Goal: Navigation & Orientation: Understand site structure

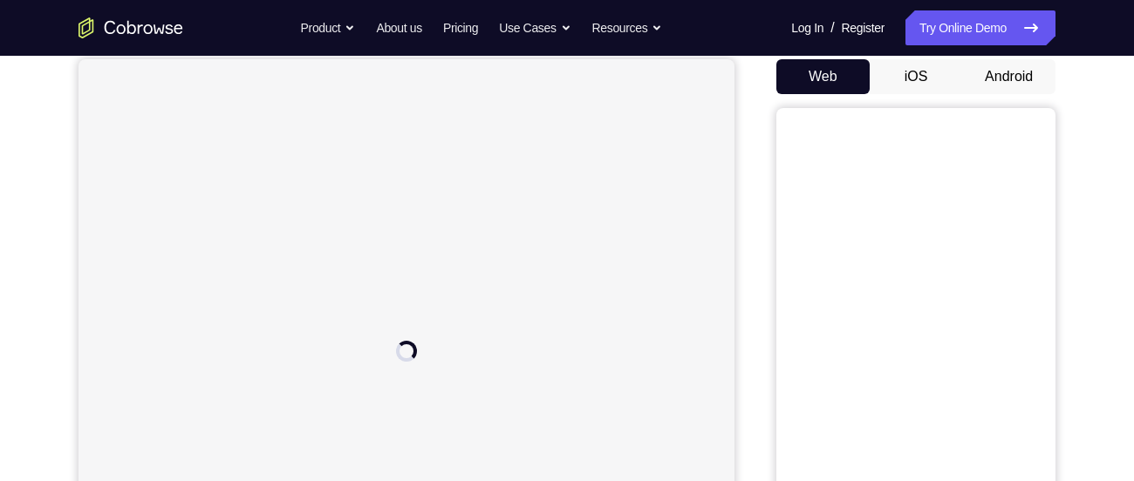
click at [1011, 81] on button "Android" at bounding box center [1008, 76] width 93 height 35
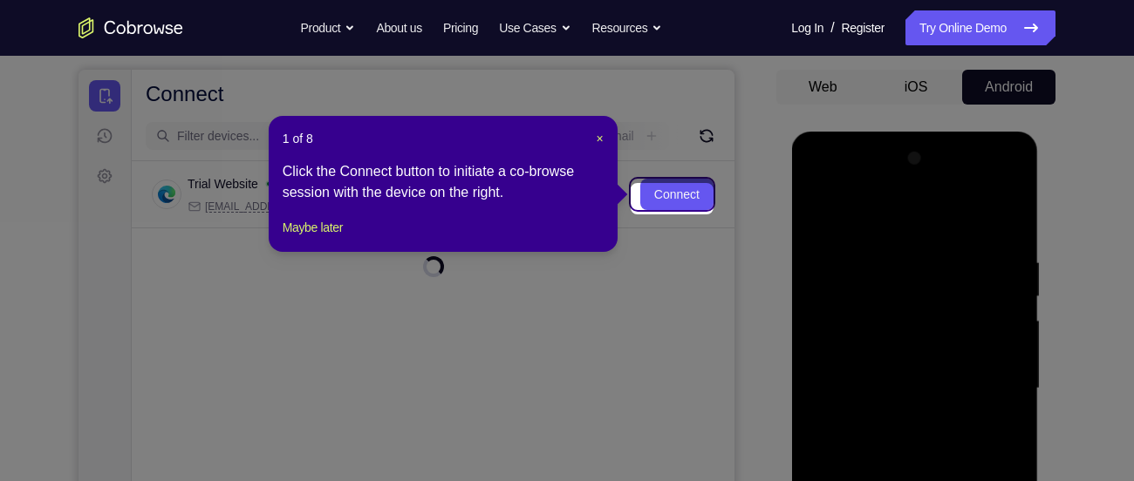
scroll to position [153, 0]
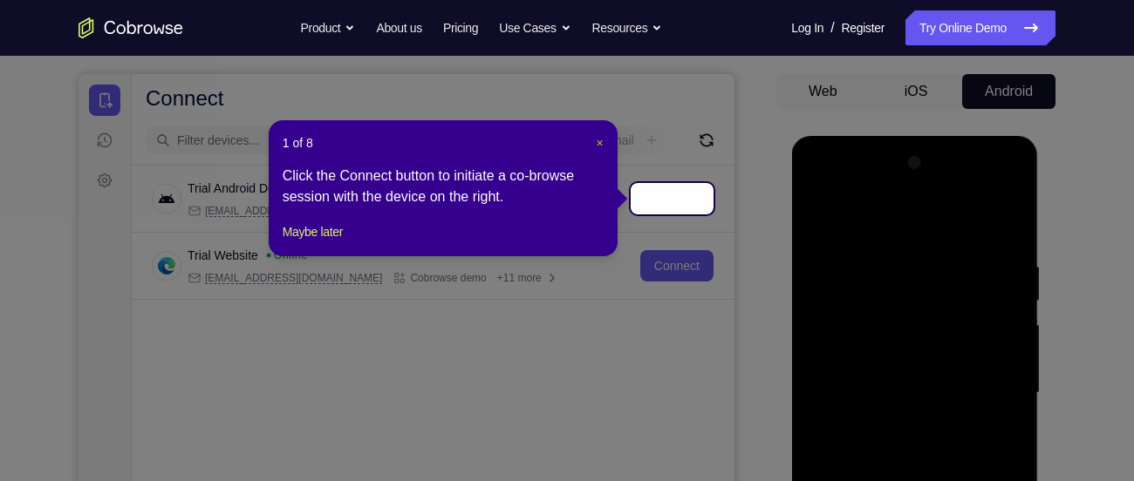
click at [596, 140] on span "×" at bounding box center [599, 143] width 7 height 14
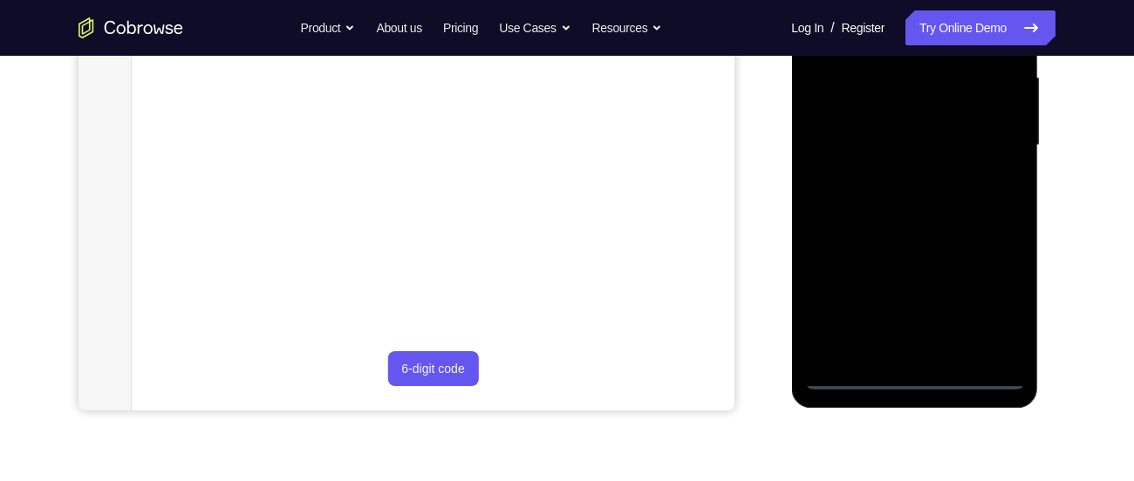
scroll to position [414, 0]
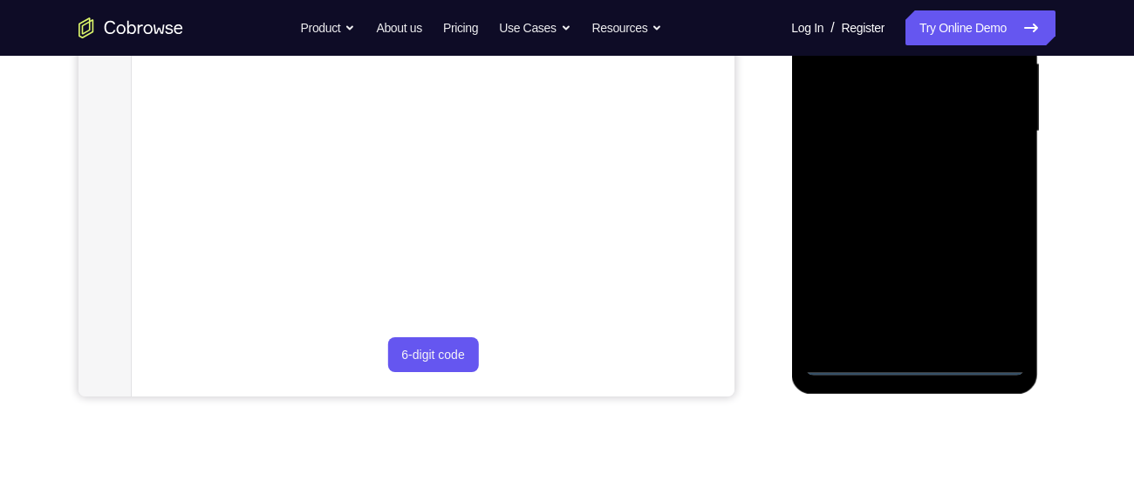
click at [912, 360] on div at bounding box center [914, 132] width 220 height 488
click at [985, 284] on div at bounding box center [914, 132] width 220 height 488
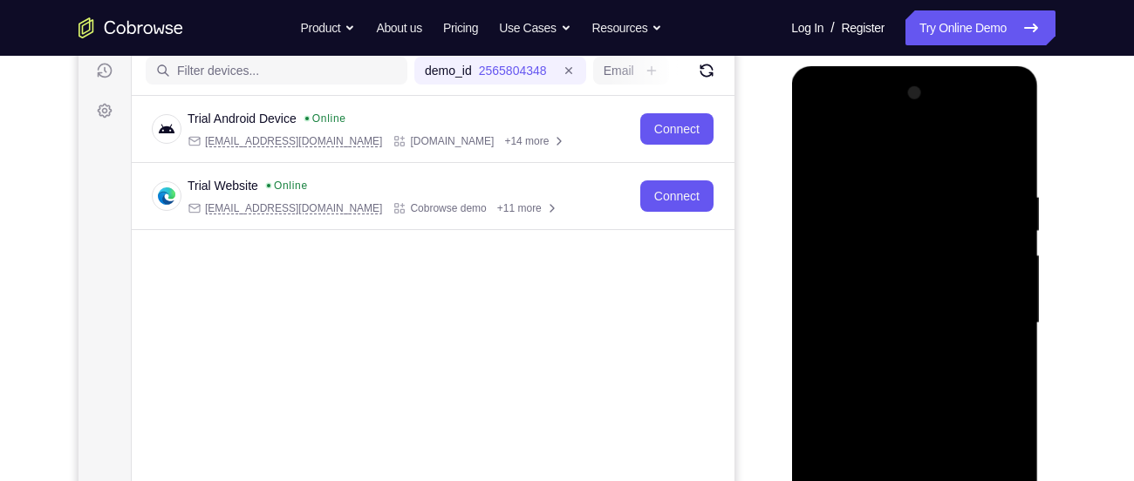
scroll to position [215, 0]
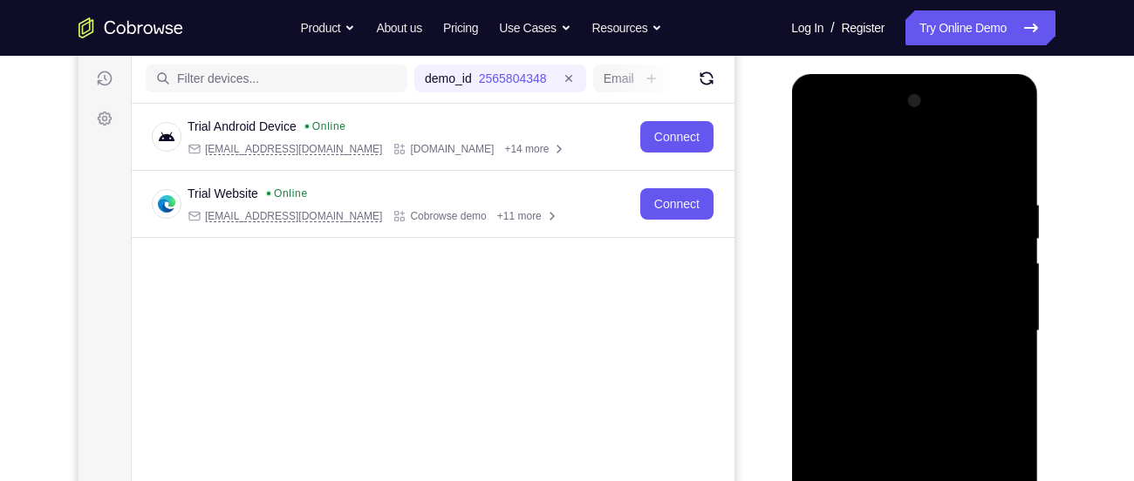
click at [873, 162] on div at bounding box center [914, 331] width 220 height 488
click at [979, 317] on div at bounding box center [914, 331] width 220 height 488
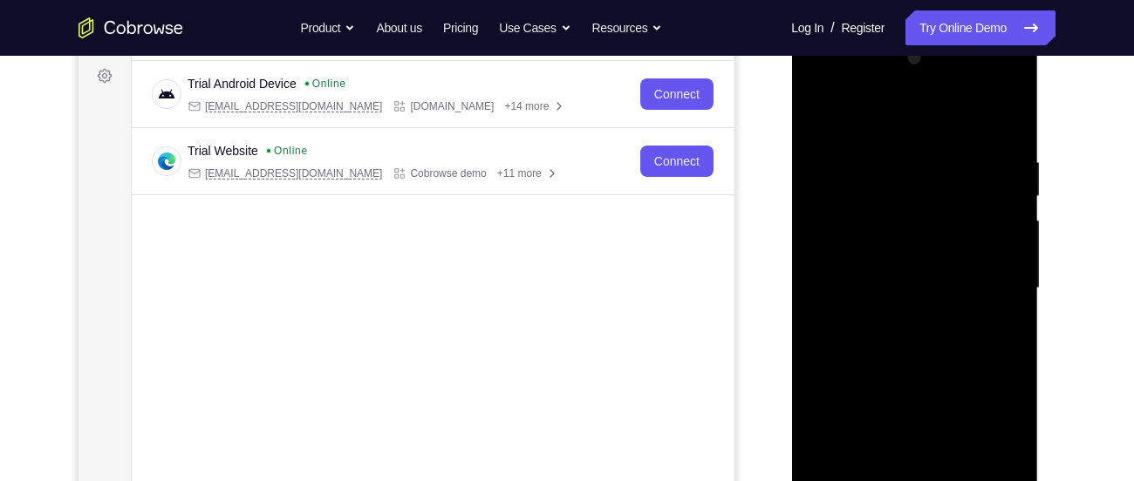
scroll to position [254, 0]
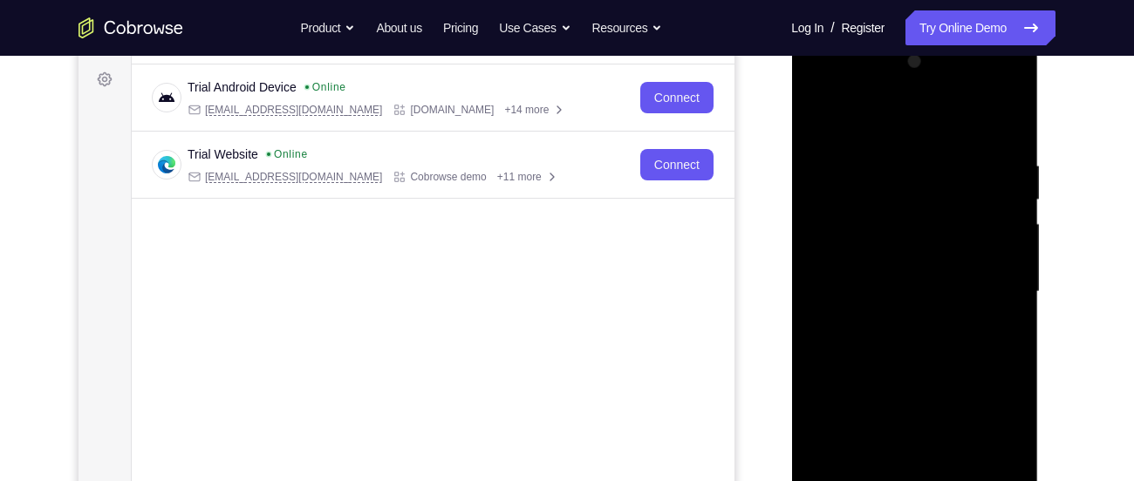
click at [889, 323] on div at bounding box center [914, 292] width 220 height 488
click at [874, 273] on div at bounding box center [914, 292] width 220 height 488
click at [885, 259] on div at bounding box center [914, 292] width 220 height 488
click at [892, 290] on div at bounding box center [914, 292] width 220 height 488
click at [943, 350] on div at bounding box center [914, 292] width 220 height 488
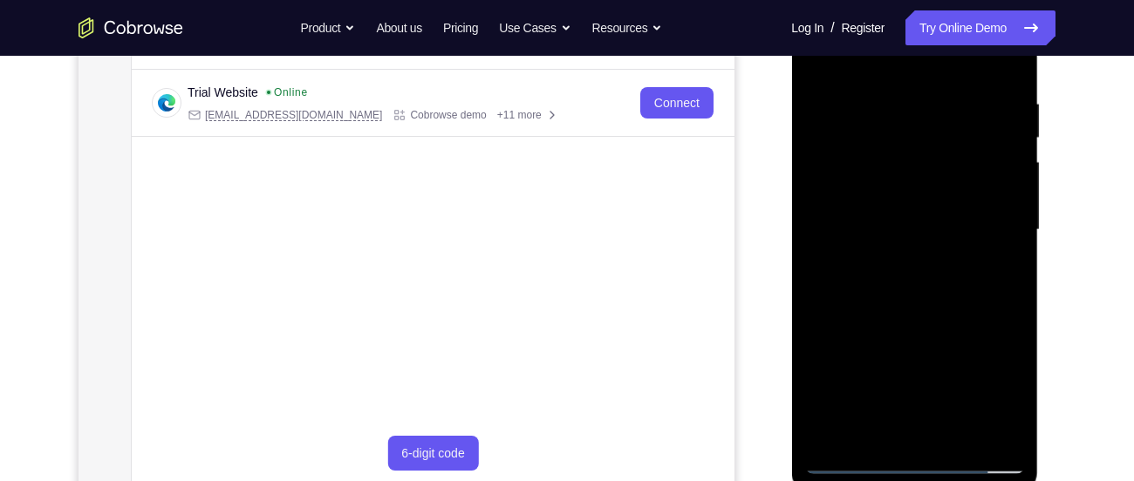
scroll to position [311, 0]
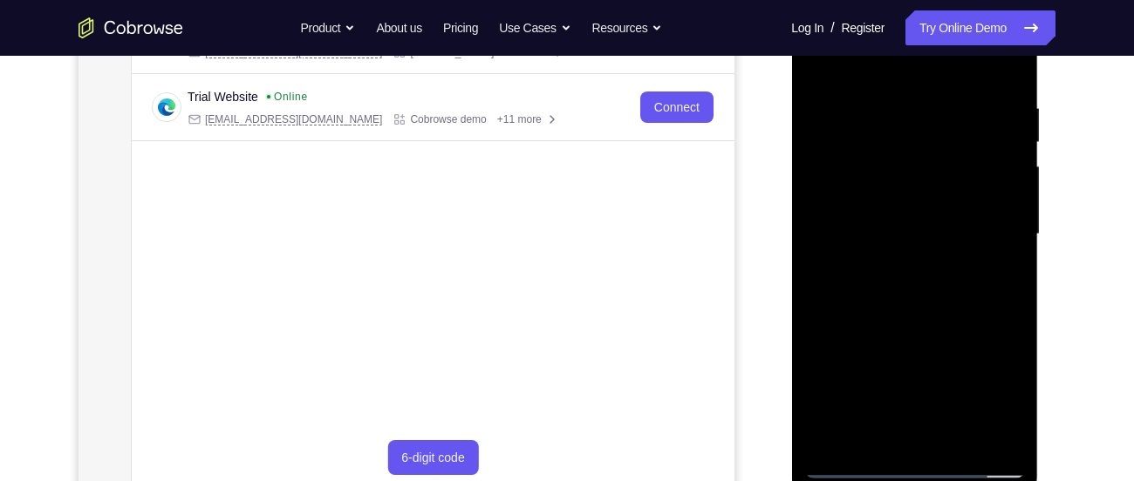
click at [927, 317] on div at bounding box center [914, 234] width 220 height 488
click at [1011, 436] on div at bounding box center [914, 234] width 220 height 488
drag, startPoint x: 972, startPoint y: 369, endPoint x: 950, endPoint y: 260, distance: 111.2
click at [950, 260] on div at bounding box center [914, 234] width 220 height 488
click at [1013, 203] on div at bounding box center [914, 234] width 220 height 488
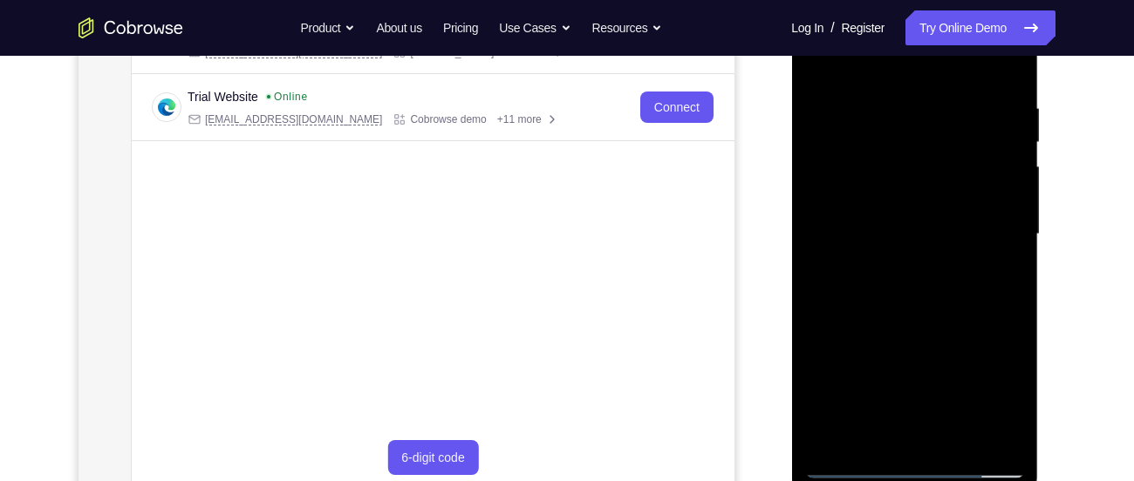
click at [1013, 203] on div at bounding box center [914, 234] width 220 height 488
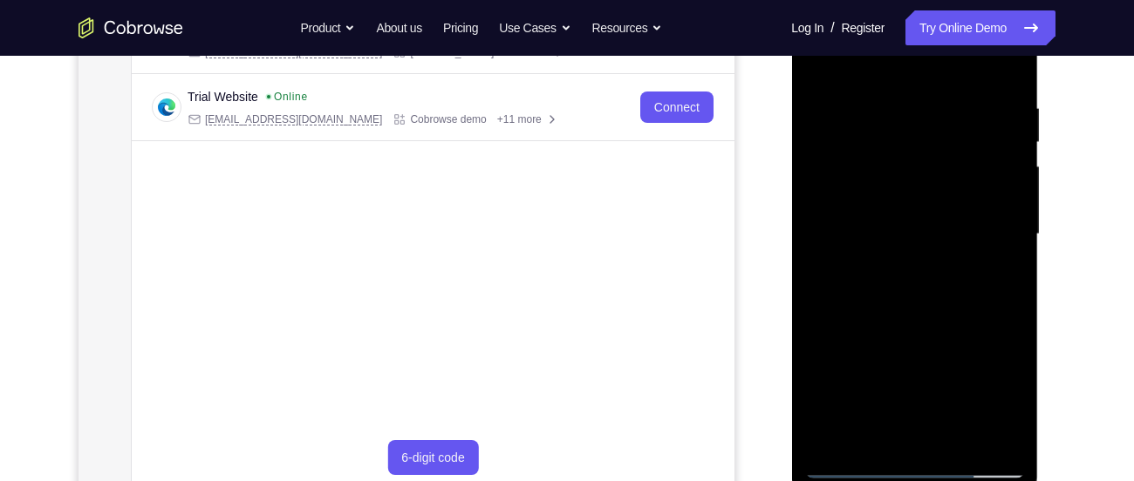
click at [1013, 203] on div at bounding box center [914, 234] width 220 height 488
click at [815, 209] on div at bounding box center [914, 234] width 220 height 488
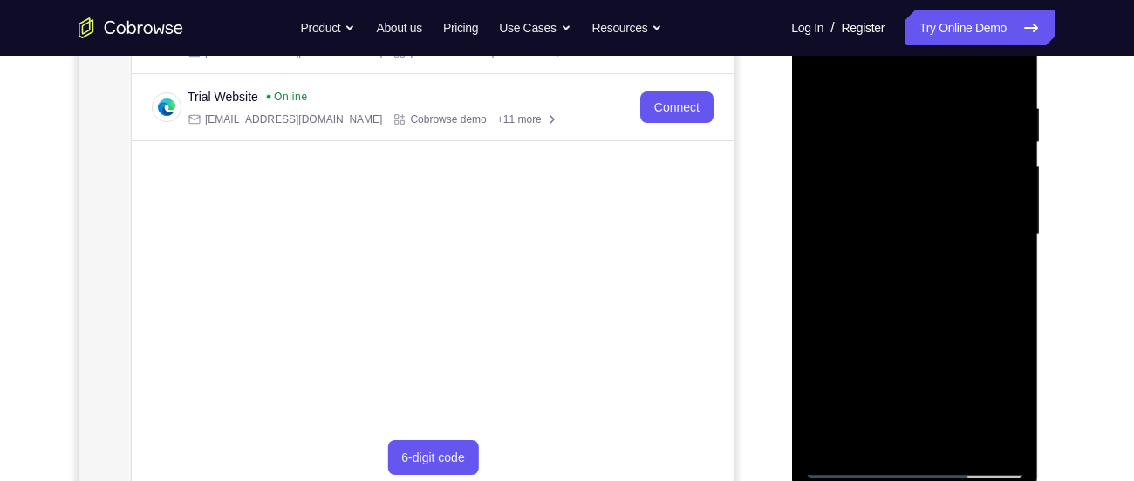
click at [815, 209] on div at bounding box center [914, 234] width 220 height 488
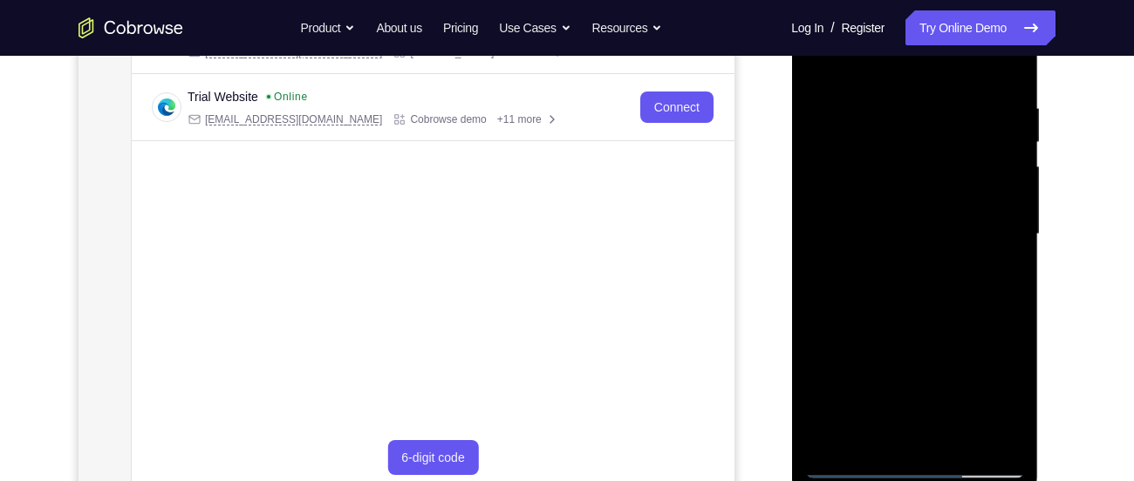
drag, startPoint x: 917, startPoint y: 351, endPoint x: 916, endPoint y: 231, distance: 119.5
click at [916, 231] on div at bounding box center [914, 234] width 220 height 488
drag, startPoint x: 932, startPoint y: 141, endPoint x: 920, endPoint y: 423, distance: 281.9
click at [920, 423] on div at bounding box center [914, 234] width 220 height 488
click at [889, 92] on div at bounding box center [914, 234] width 220 height 488
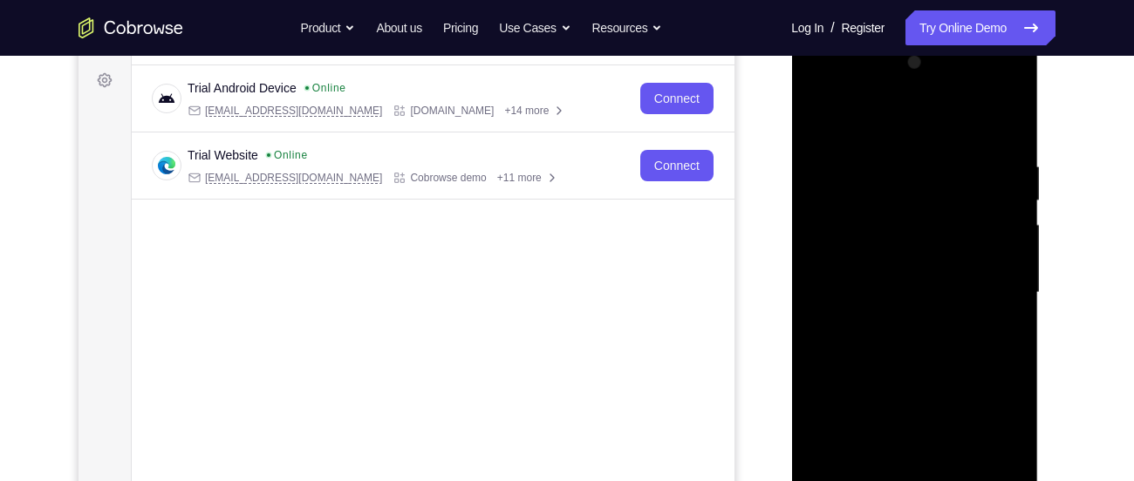
scroll to position [249, 0]
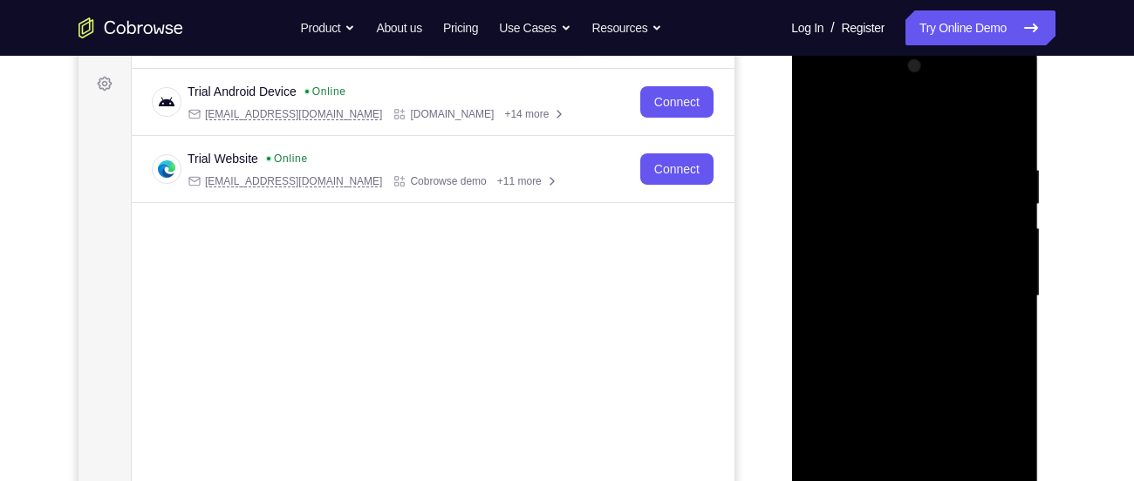
click at [999, 233] on div at bounding box center [914, 296] width 220 height 488
click at [1002, 253] on div at bounding box center [914, 296] width 220 height 488
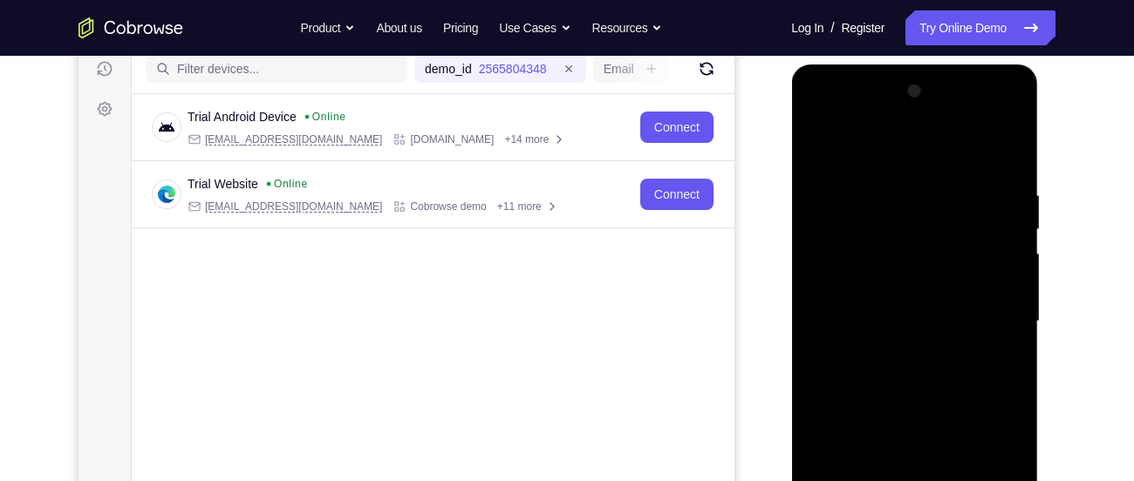
scroll to position [221, 0]
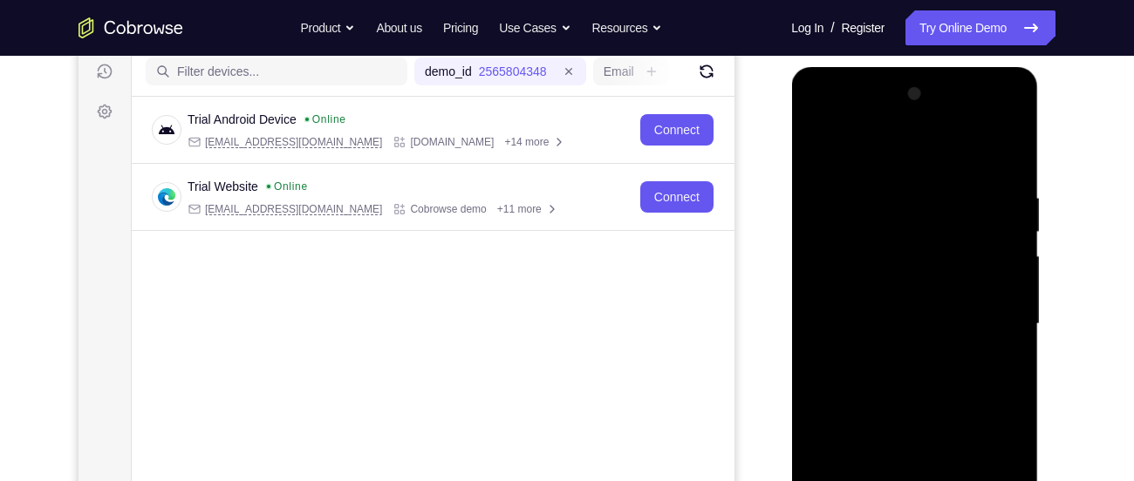
click at [998, 203] on div at bounding box center [914, 324] width 220 height 488
click at [992, 233] on div at bounding box center [914, 324] width 220 height 488
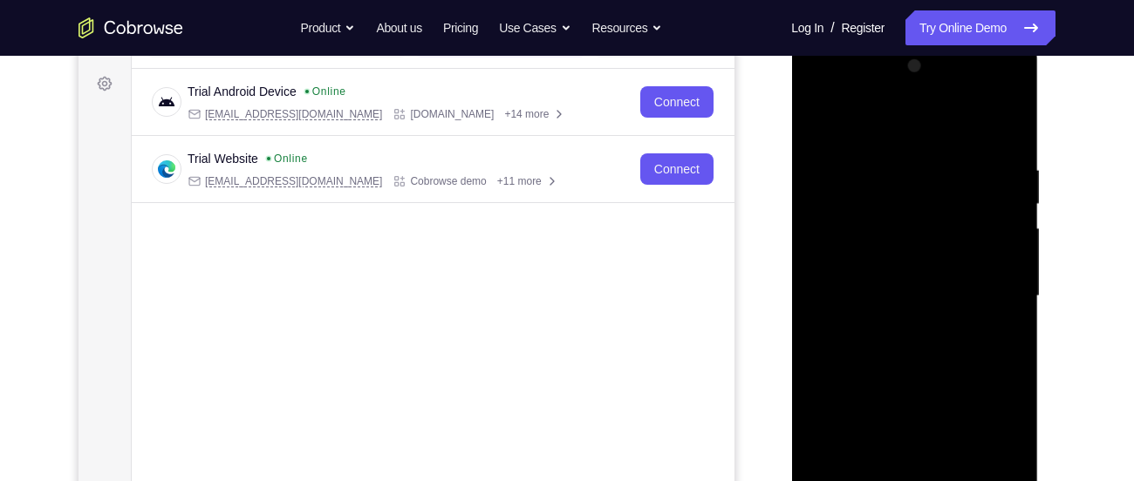
scroll to position [239, 0]
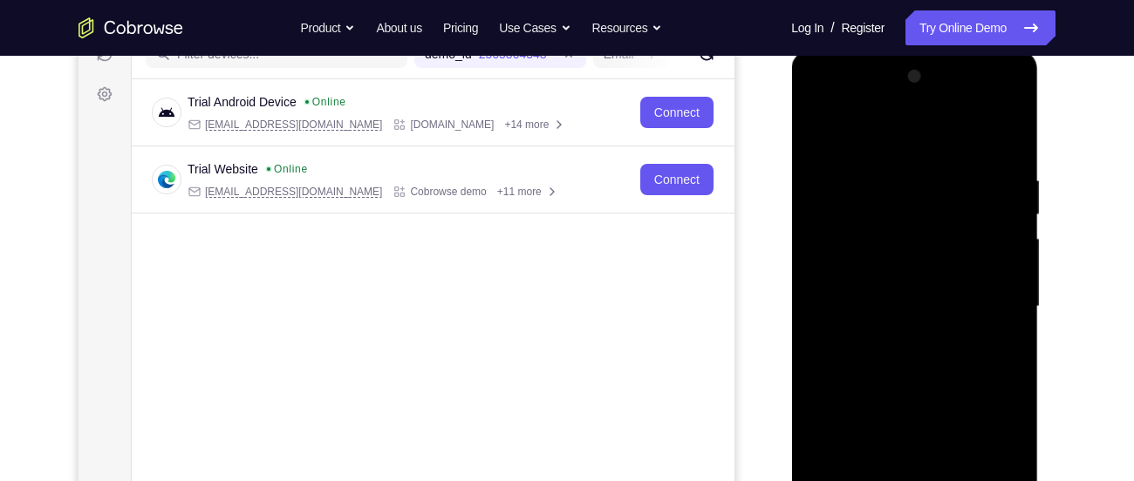
click at [1007, 243] on div at bounding box center [914, 307] width 220 height 488
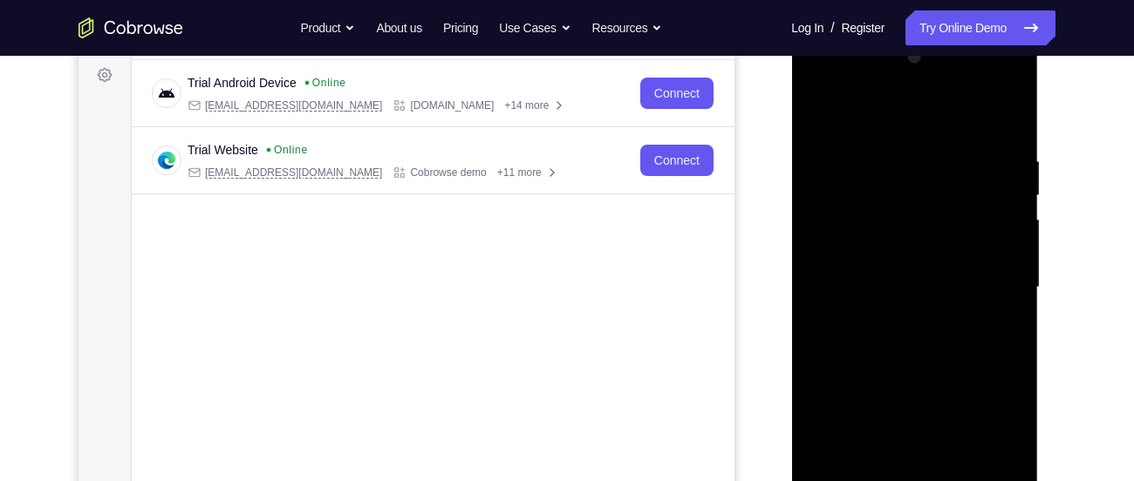
scroll to position [252, 0]
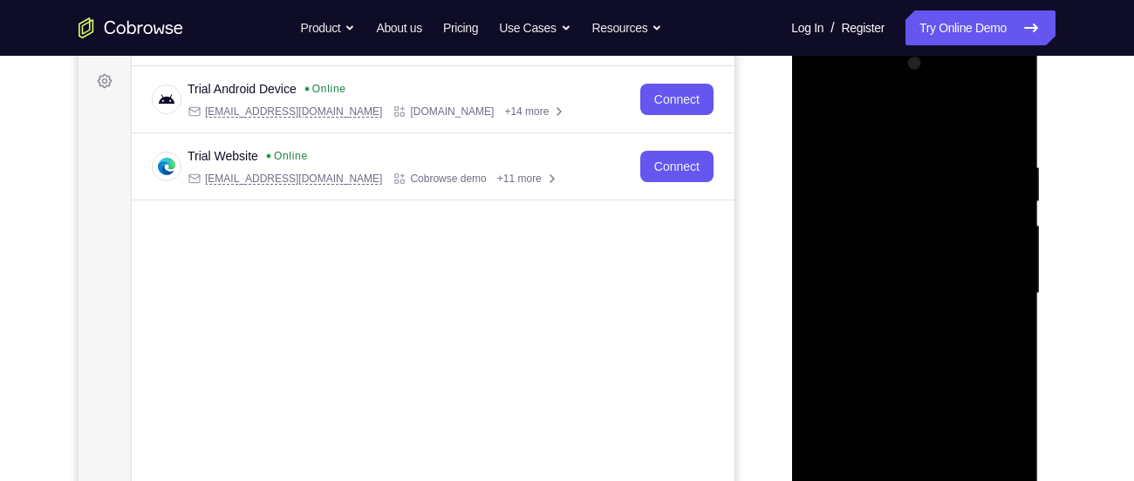
click at [1007, 125] on div at bounding box center [914, 294] width 220 height 488
click at [937, 148] on div at bounding box center [914, 294] width 220 height 488
click at [998, 230] on div at bounding box center [914, 294] width 220 height 488
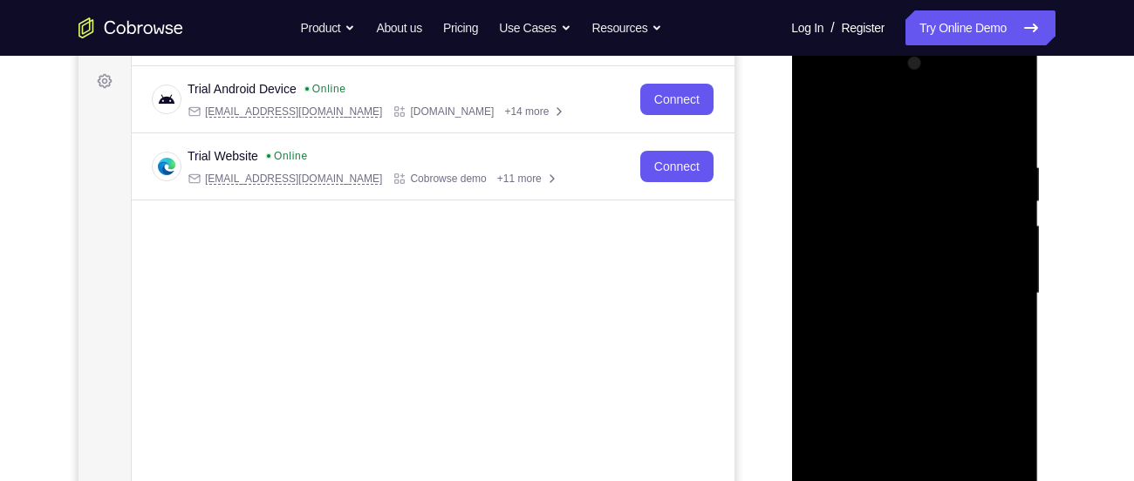
click at [1004, 121] on div at bounding box center [914, 294] width 220 height 488
click at [1005, 157] on div at bounding box center [914, 294] width 220 height 488
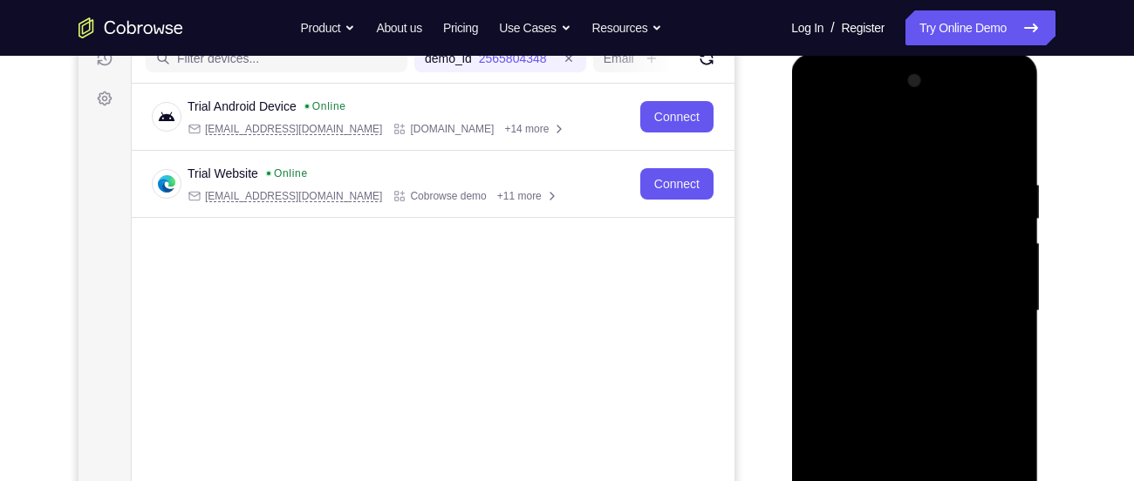
scroll to position [234, 0]
click at [991, 247] on div at bounding box center [914, 312] width 220 height 488
click at [1003, 141] on div at bounding box center [914, 312] width 220 height 488
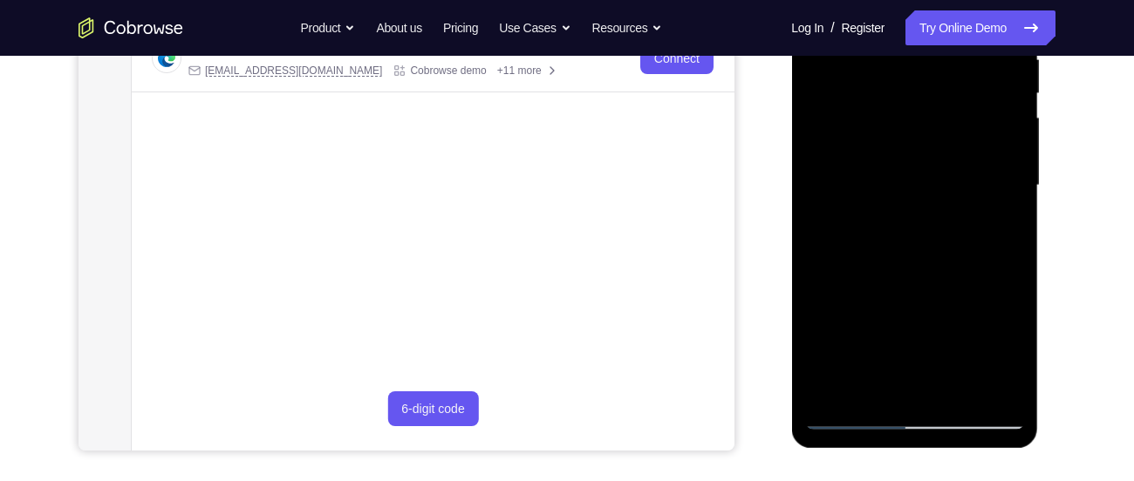
scroll to position [365, 0]
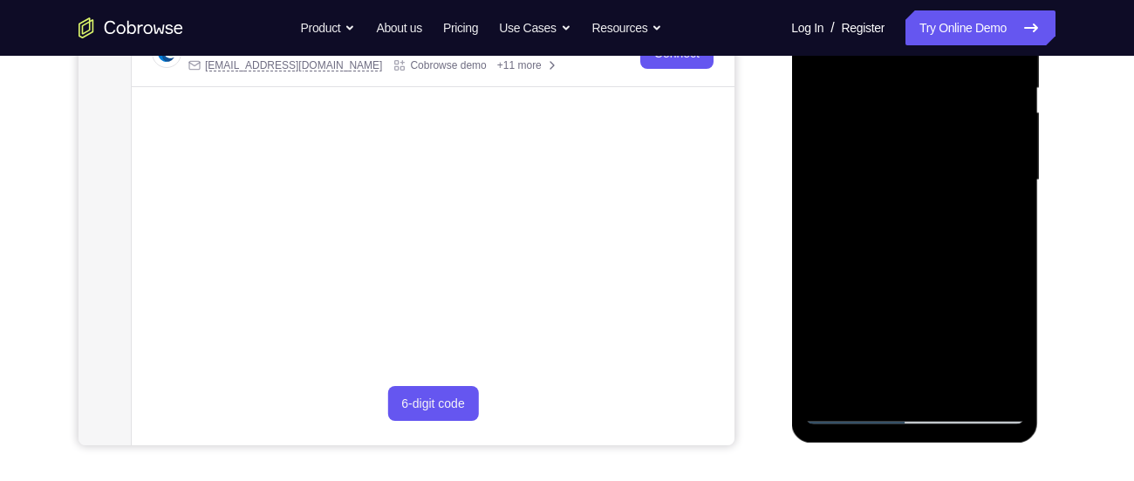
click at [951, 386] on div at bounding box center [914, 180] width 220 height 488
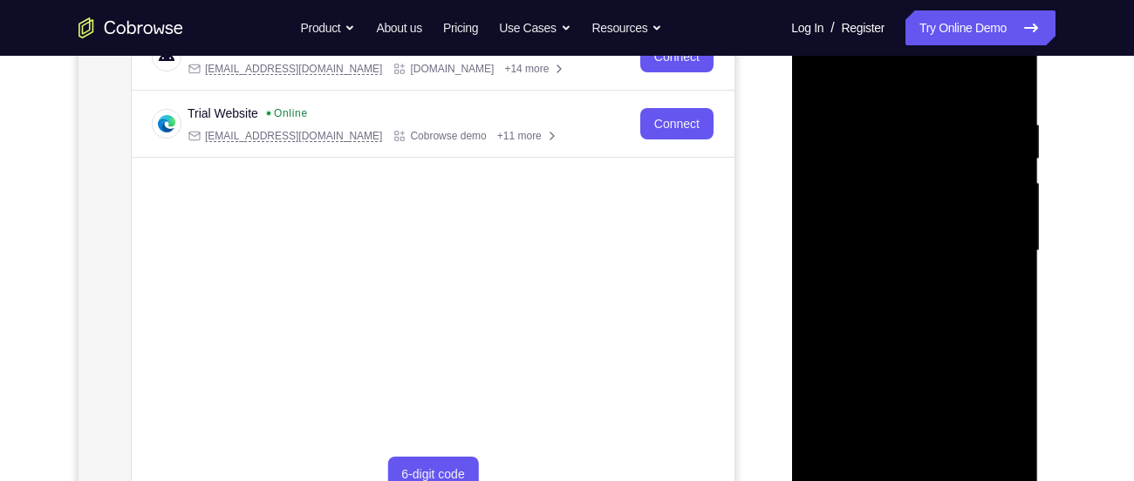
scroll to position [294, 0]
click at [946, 346] on div at bounding box center [914, 252] width 220 height 488
click at [821, 75] on div at bounding box center [914, 252] width 220 height 488
drag, startPoint x: 882, startPoint y: 301, endPoint x: 874, endPoint y: 182, distance: 118.9
click at [874, 182] on div at bounding box center [914, 252] width 220 height 488
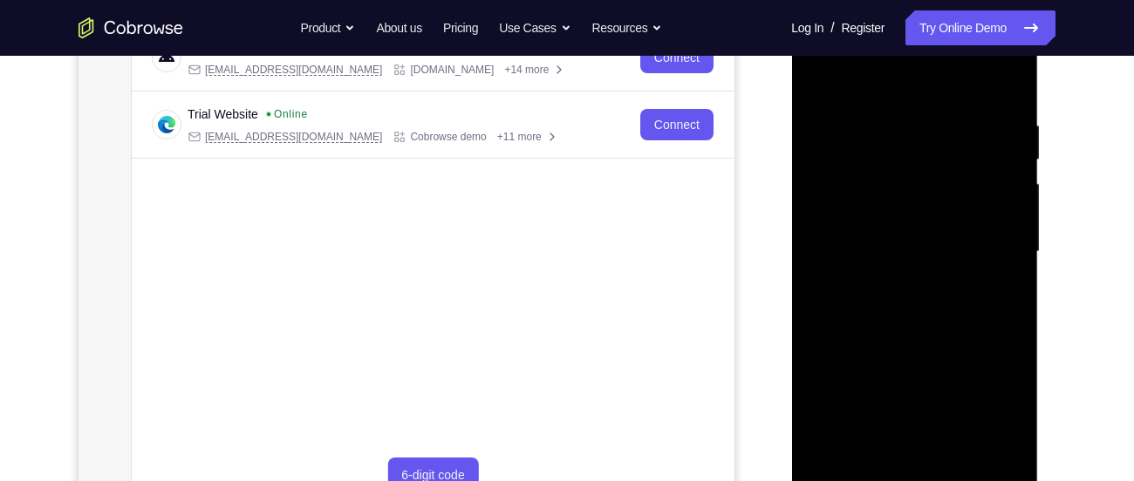
click at [839, 378] on div at bounding box center [914, 252] width 220 height 488
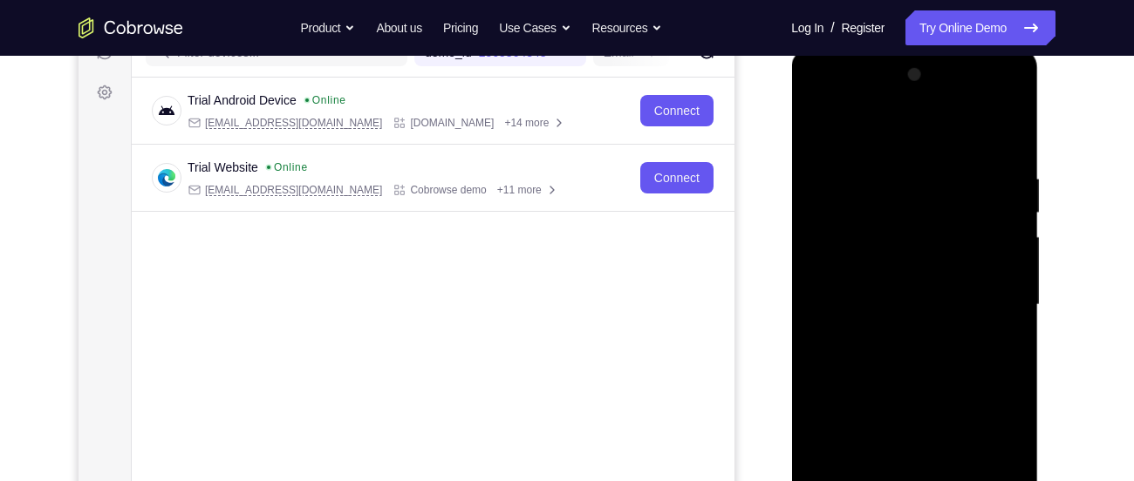
scroll to position [237, 0]
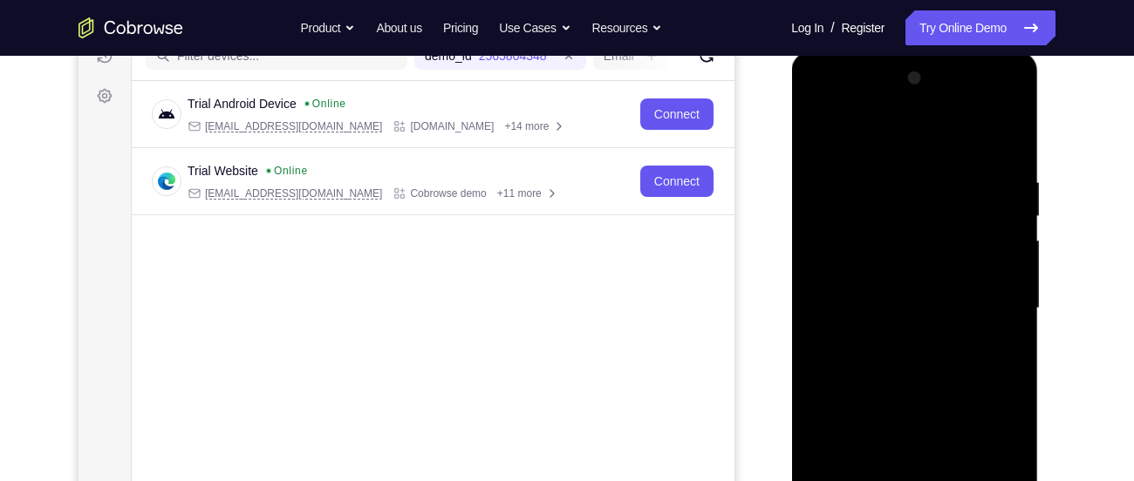
click at [820, 130] on div at bounding box center [914, 309] width 220 height 488
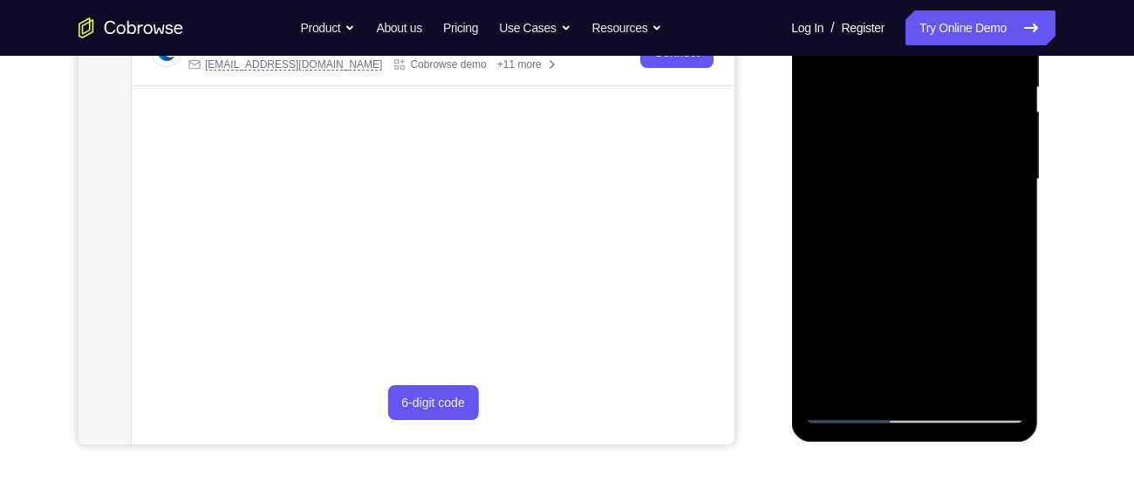
scroll to position [375, 0]
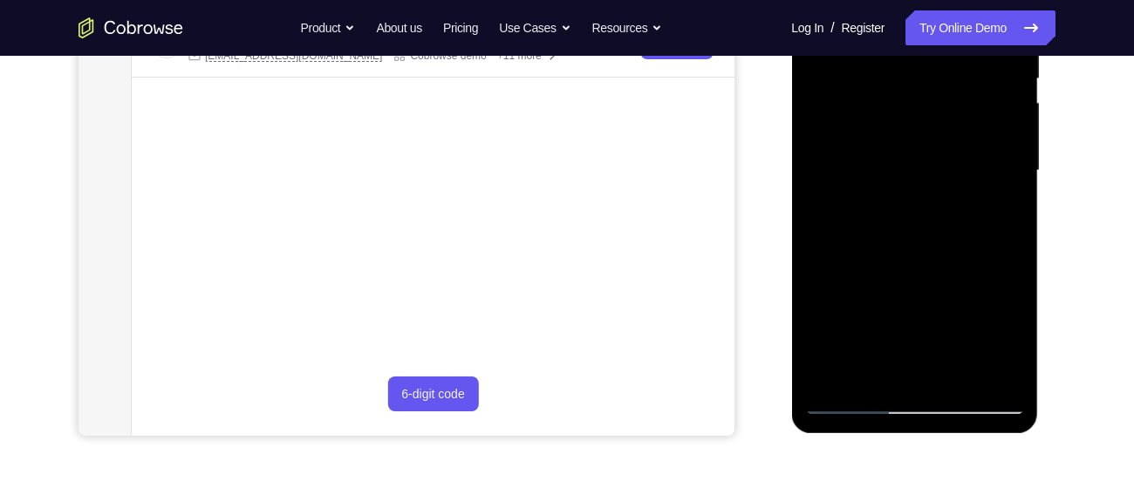
click at [827, 369] on div at bounding box center [914, 171] width 220 height 488
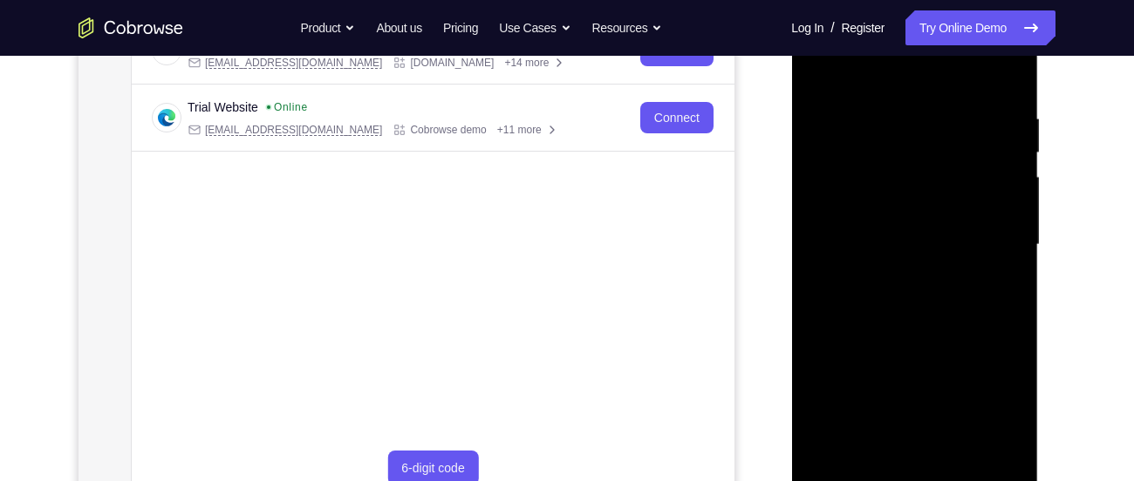
scroll to position [300, 0]
drag, startPoint x: 909, startPoint y: 156, endPoint x: 918, endPoint y: 347, distance: 191.2
click at [918, 347] on div at bounding box center [914, 246] width 220 height 488
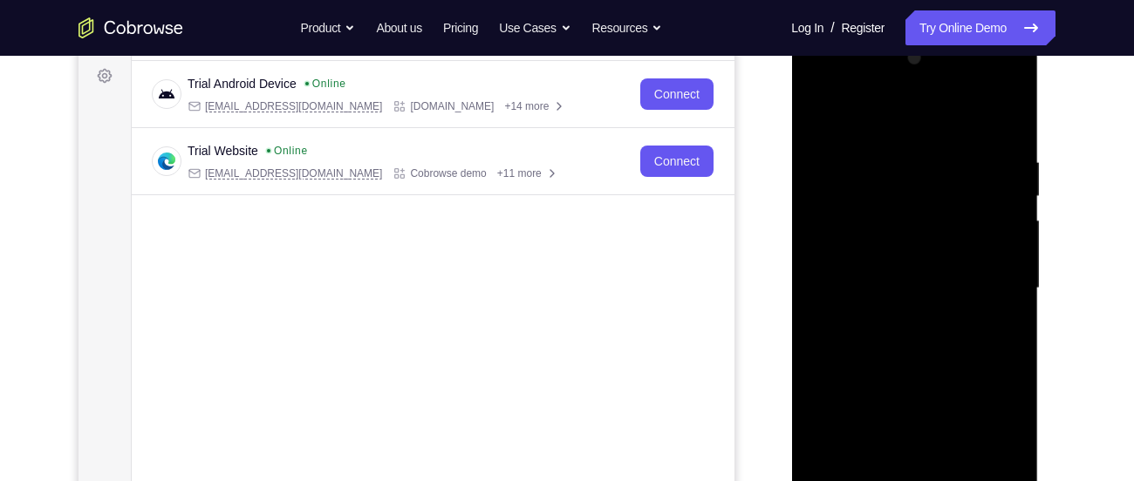
scroll to position [260, 0]
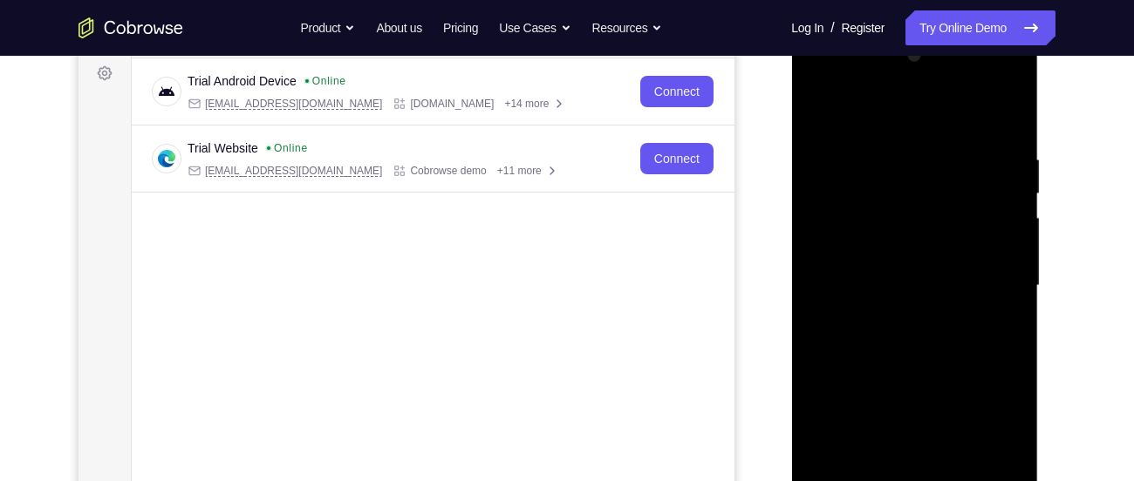
click at [893, 139] on div at bounding box center [914, 286] width 220 height 488
click at [1001, 118] on div at bounding box center [914, 286] width 220 height 488
click at [943, 149] on div at bounding box center [914, 286] width 220 height 488
click at [1004, 121] on div at bounding box center [914, 286] width 220 height 488
click at [992, 144] on div at bounding box center [914, 286] width 220 height 488
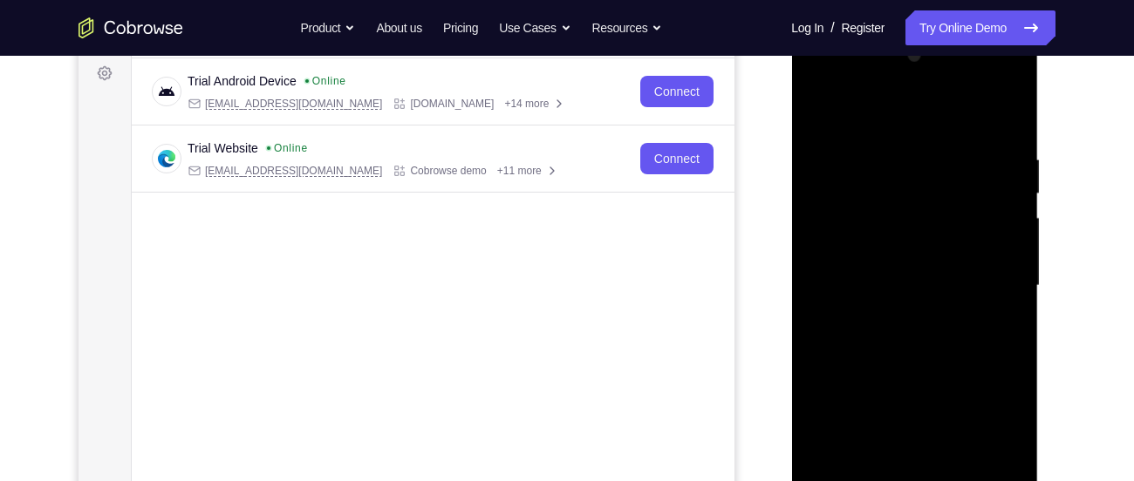
click at [991, 175] on div at bounding box center [914, 286] width 220 height 488
click at [1005, 112] on div at bounding box center [914, 286] width 220 height 488
click at [989, 140] on div at bounding box center [914, 286] width 220 height 488
click at [1003, 112] on div at bounding box center [914, 286] width 220 height 488
drag, startPoint x: 943, startPoint y: 210, endPoint x: 944, endPoint y: 419, distance: 208.4
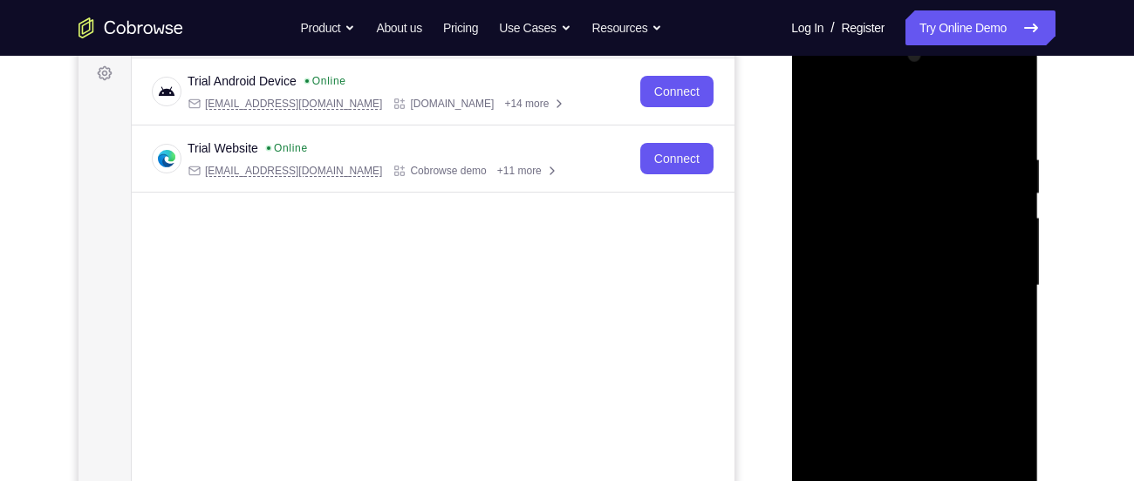
click at [944, 419] on div at bounding box center [914, 286] width 220 height 488
click at [882, 144] on div at bounding box center [914, 286] width 220 height 488
click at [993, 239] on div at bounding box center [914, 286] width 220 height 488
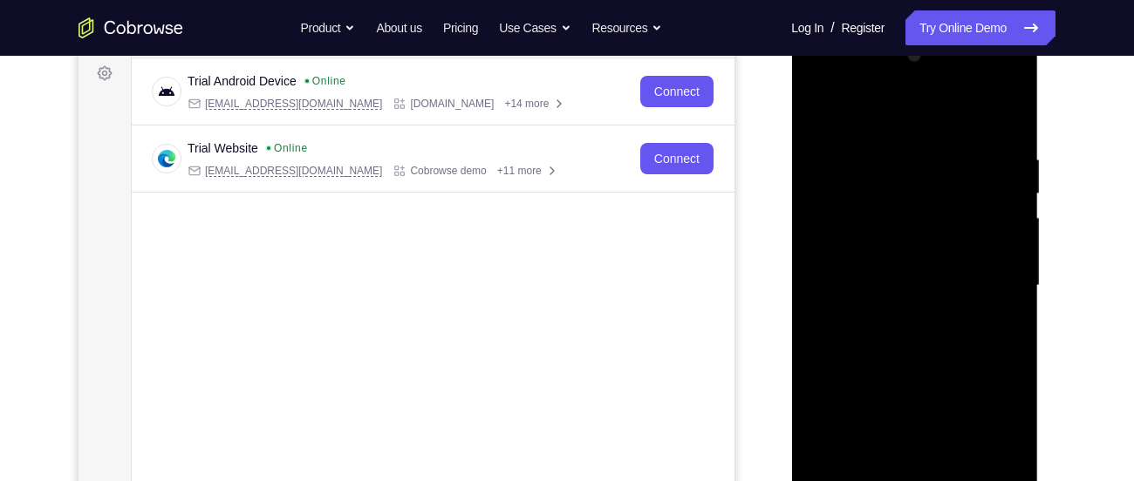
click at [993, 239] on div at bounding box center [914, 286] width 220 height 488
click at [1007, 116] on div at bounding box center [914, 286] width 220 height 488
click at [947, 143] on div at bounding box center [914, 286] width 220 height 488
click at [1010, 112] on div at bounding box center [914, 286] width 220 height 488
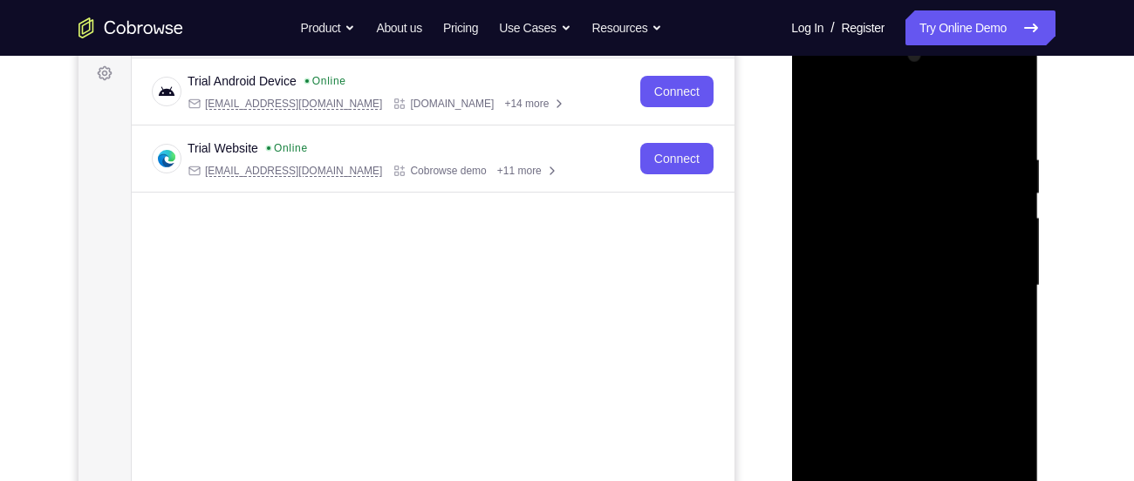
drag, startPoint x: 971, startPoint y: 141, endPoint x: 851, endPoint y: 169, distance: 123.5
click at [851, 169] on div at bounding box center [914, 286] width 220 height 488
click at [980, 152] on div at bounding box center [914, 286] width 220 height 488
click at [980, 167] on div at bounding box center [914, 286] width 220 height 488
click at [996, 240] on div at bounding box center [914, 286] width 220 height 488
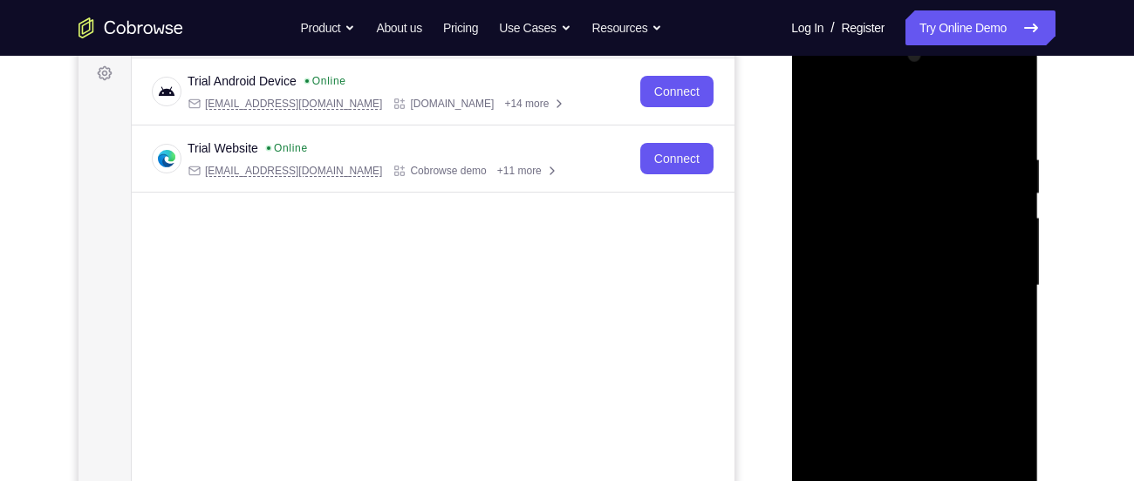
click at [996, 240] on div at bounding box center [914, 286] width 220 height 488
click at [1004, 120] on div at bounding box center [914, 286] width 220 height 488
click at [991, 146] on div at bounding box center [914, 286] width 220 height 488
click at [984, 185] on div at bounding box center [914, 286] width 220 height 488
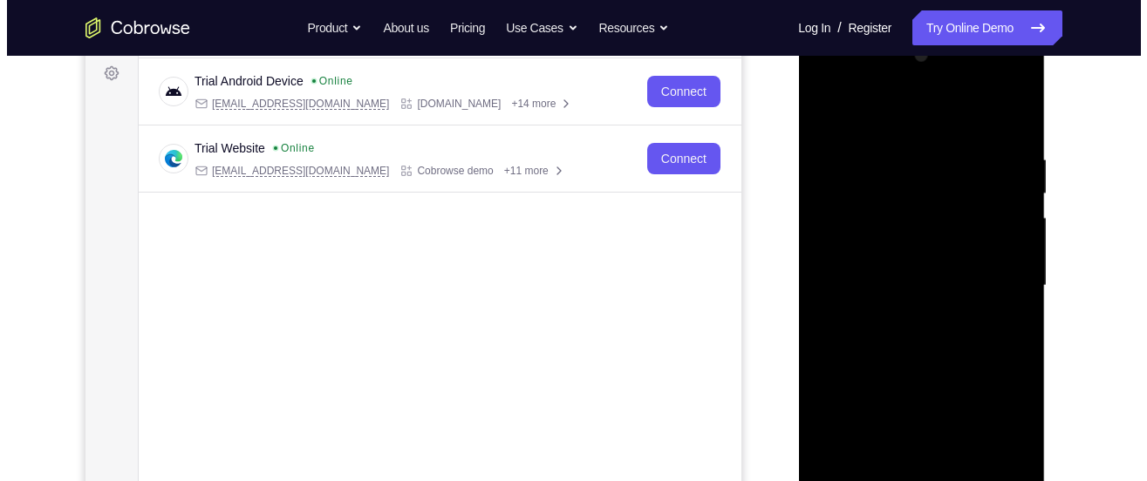
scroll to position [0, 0]
